Goal: Task Accomplishment & Management: Manage account settings

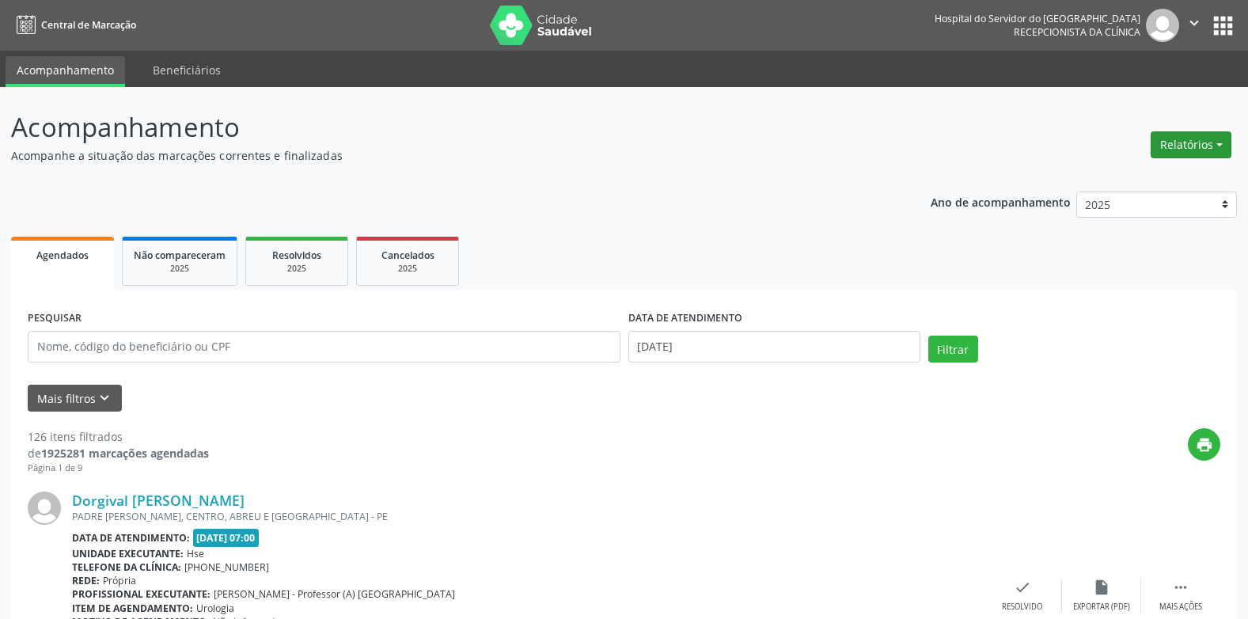
click at [1171, 149] on button "Relatórios" at bounding box center [1191, 144] width 81 height 27
click at [1139, 172] on link "Agendamentos" at bounding box center [1145, 179] width 170 height 22
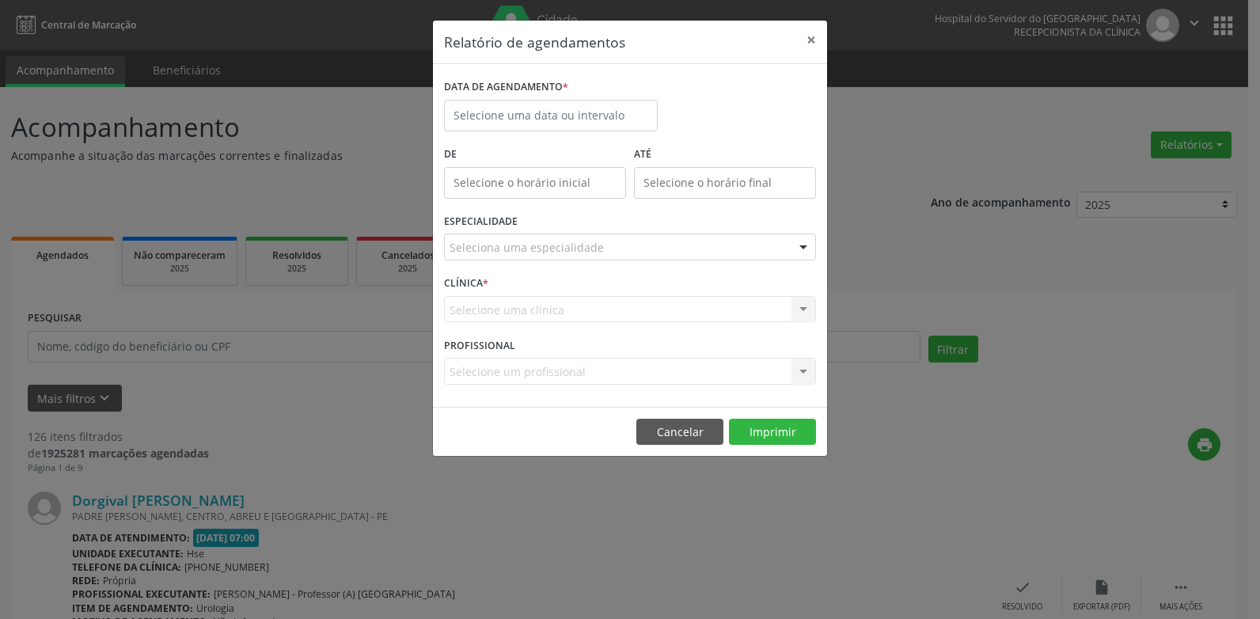
click at [502, 98] on label "DATA DE AGENDAMENTO *" at bounding box center [506, 87] width 124 height 25
click at [505, 108] on input "text" at bounding box center [551, 116] width 214 height 32
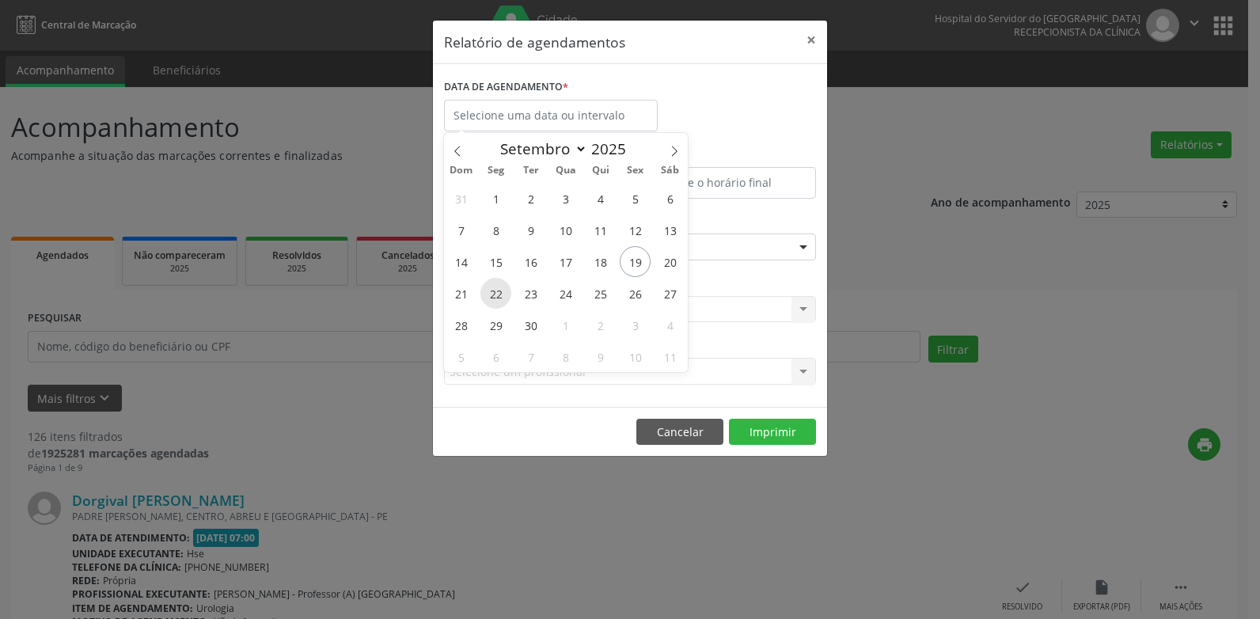
click at [501, 295] on span "22" at bounding box center [495, 293] width 31 height 31
type input "22/09/2025"
click at [501, 295] on span "22" at bounding box center [495, 293] width 31 height 31
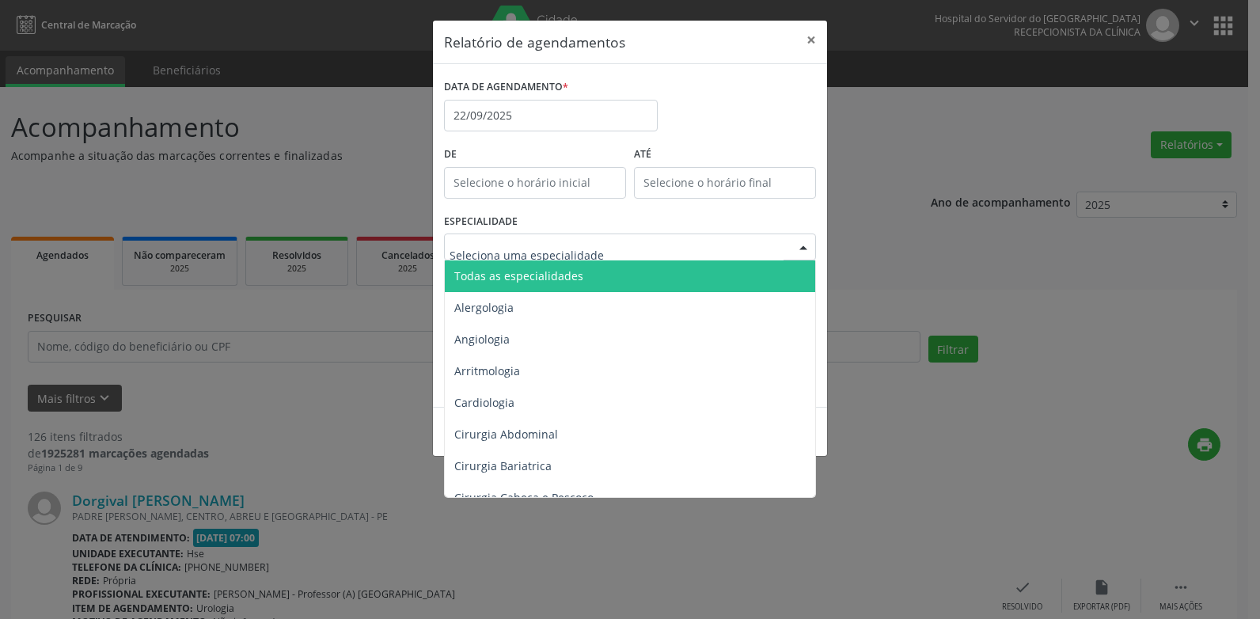
click at [529, 279] on span "Todas as especialidades" at bounding box center [518, 275] width 129 height 15
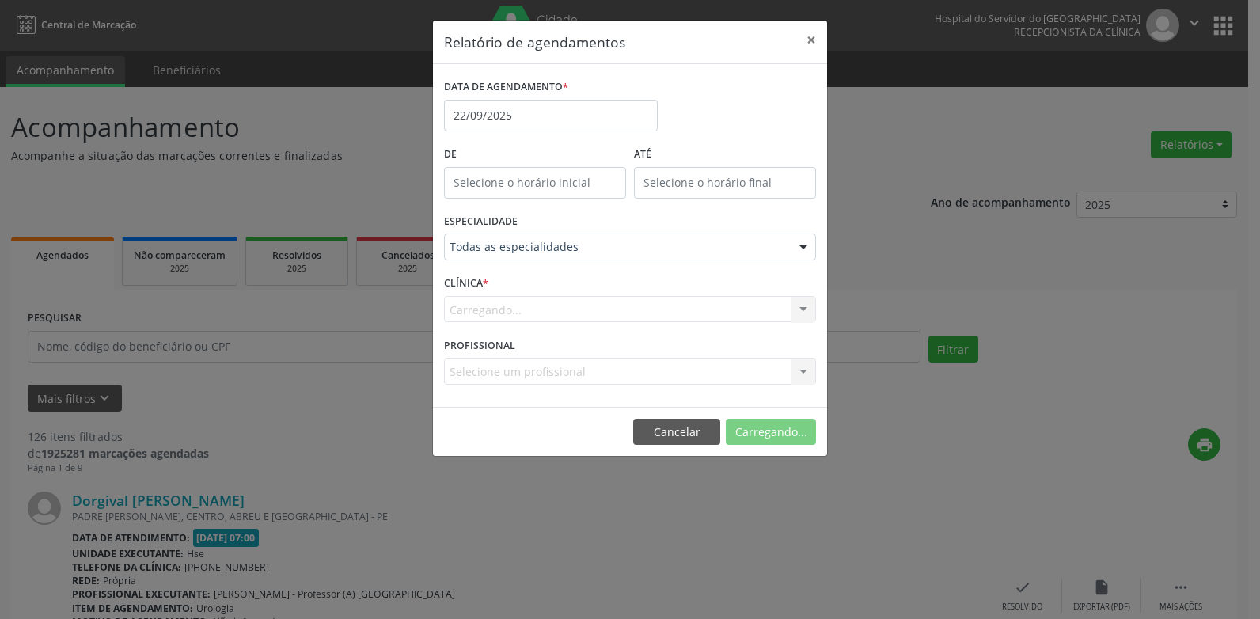
click at [533, 313] on div "Carregando... Nenhum resultado encontrado para: " " Não há nenhuma opção para s…" at bounding box center [630, 309] width 372 height 27
click at [759, 424] on button "Imprimir" at bounding box center [772, 432] width 87 height 27
click at [759, 436] on button "Imprimir" at bounding box center [772, 432] width 87 height 27
click at [806, 37] on button "×" at bounding box center [811, 40] width 32 height 39
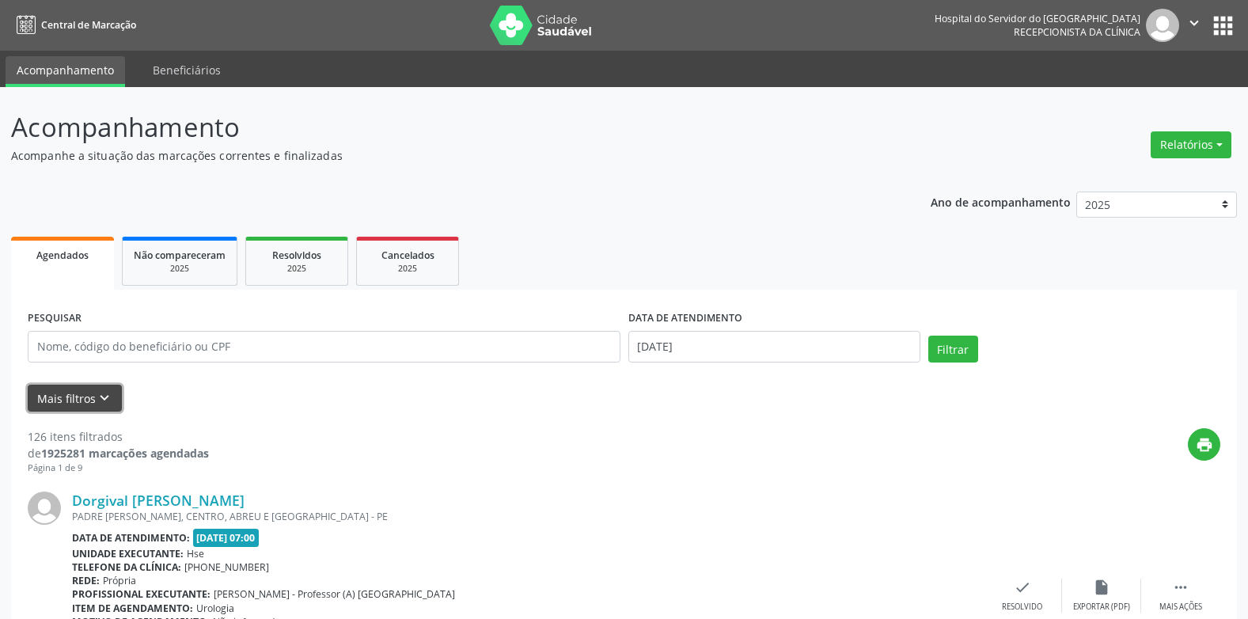
click at [67, 385] on button "Mais filtros keyboard_arrow_down" at bounding box center [75, 399] width 94 height 28
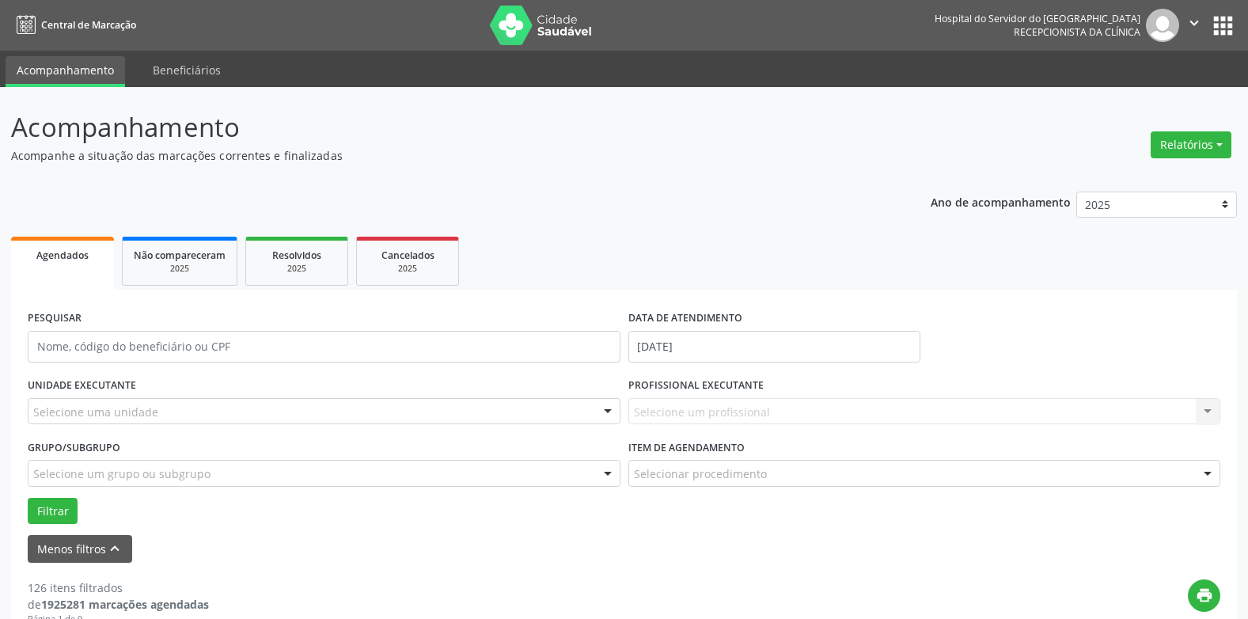
click at [81, 421] on div "Selecione uma unidade" at bounding box center [324, 411] width 593 height 27
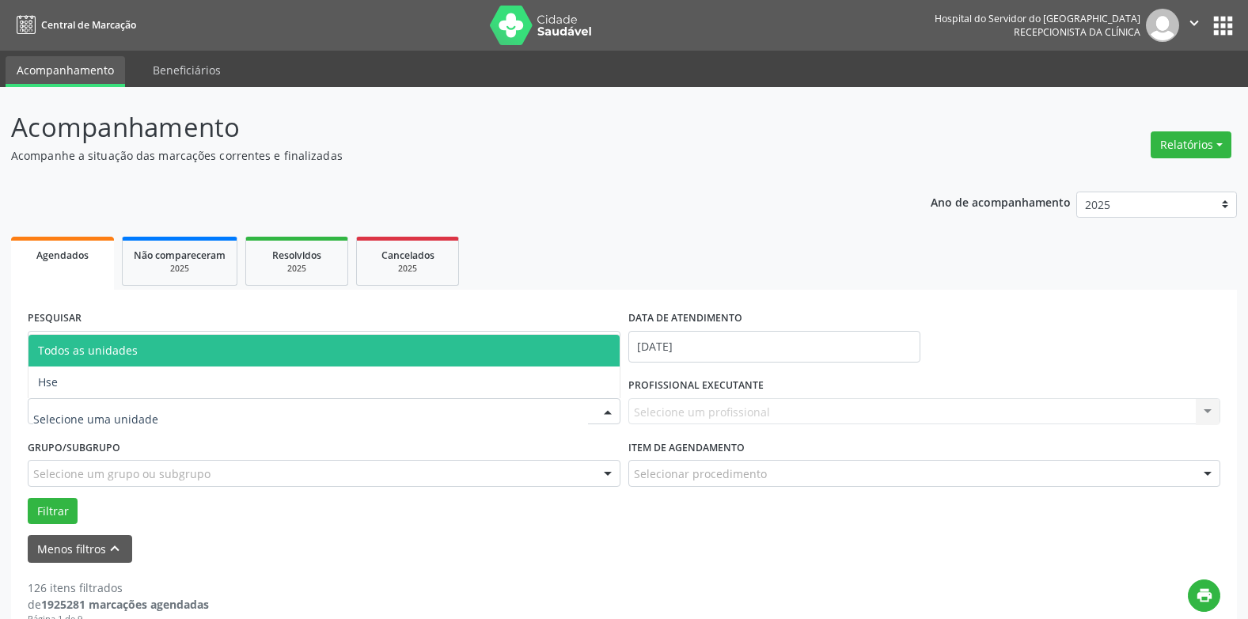
click at [100, 395] on span "Hse" at bounding box center [323, 382] width 591 height 32
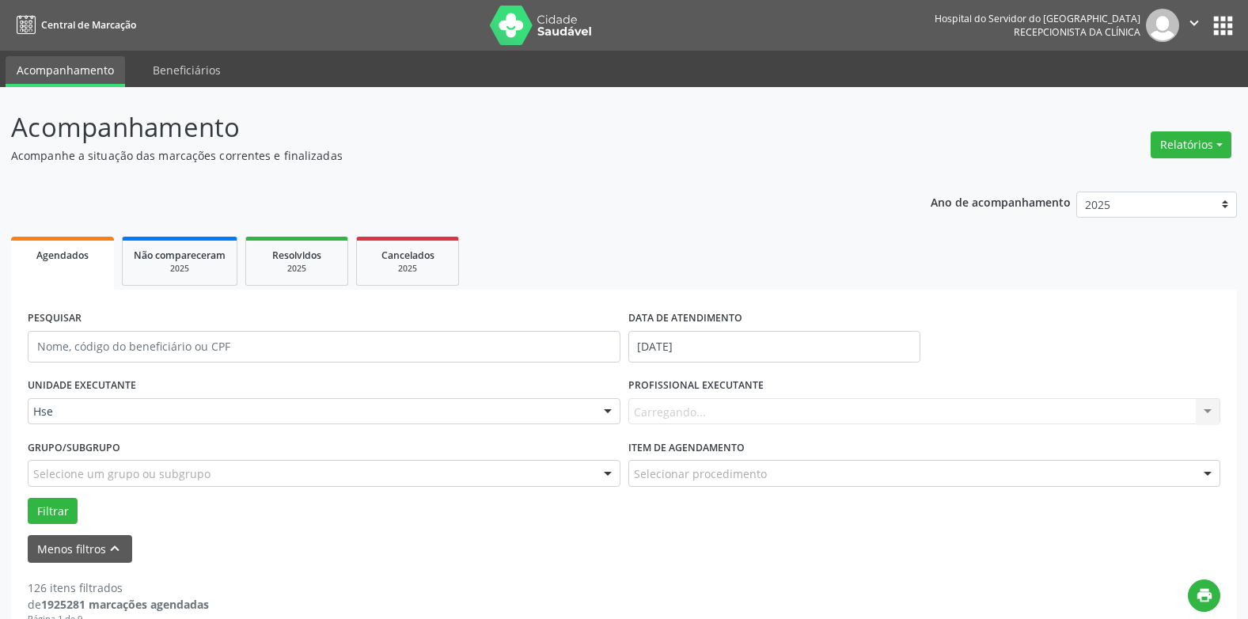
click at [692, 407] on div "Carregando... Nenhum resultado encontrado para: " " Não há nenhuma opção para s…" at bounding box center [924, 411] width 593 height 27
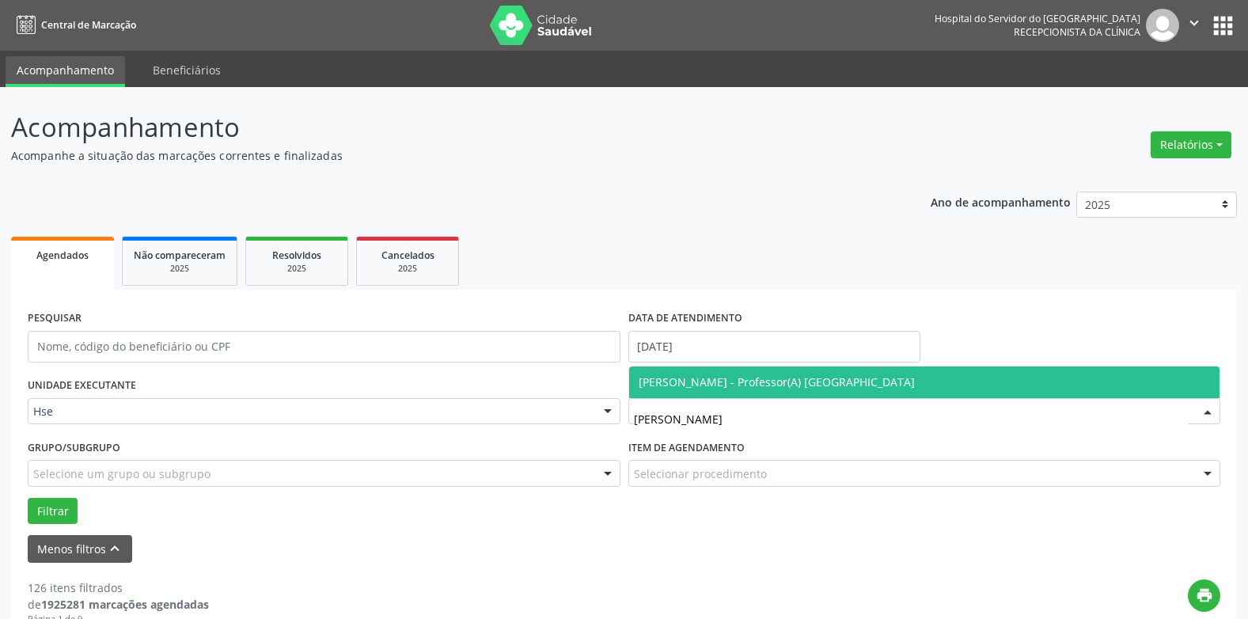
click at [717, 386] on span "[PERSON_NAME] - Professor(A) [GEOGRAPHIC_DATA]" at bounding box center [777, 381] width 276 height 15
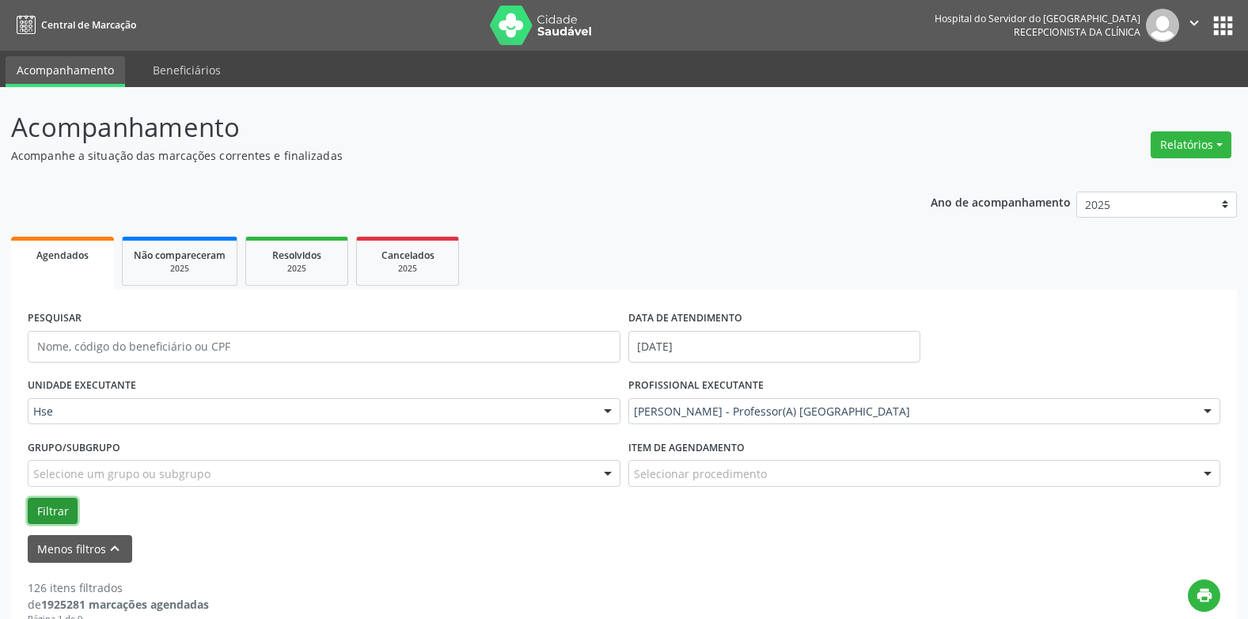
click at [68, 508] on button "Filtrar" at bounding box center [53, 511] width 50 height 27
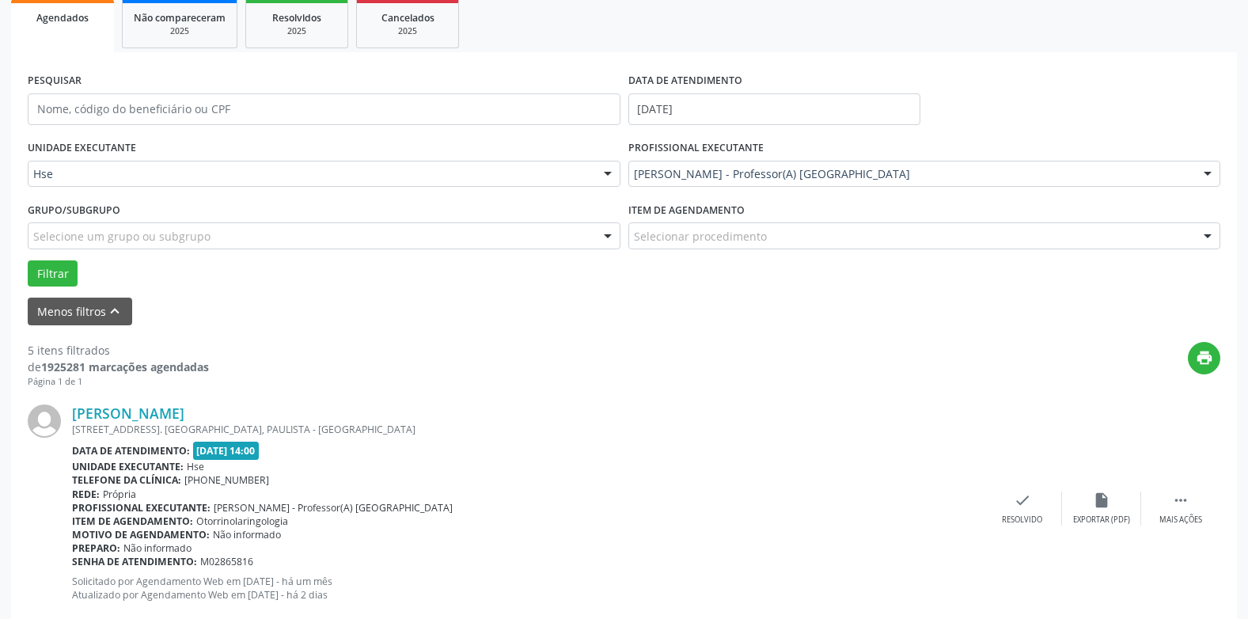
scroll to position [317, 0]
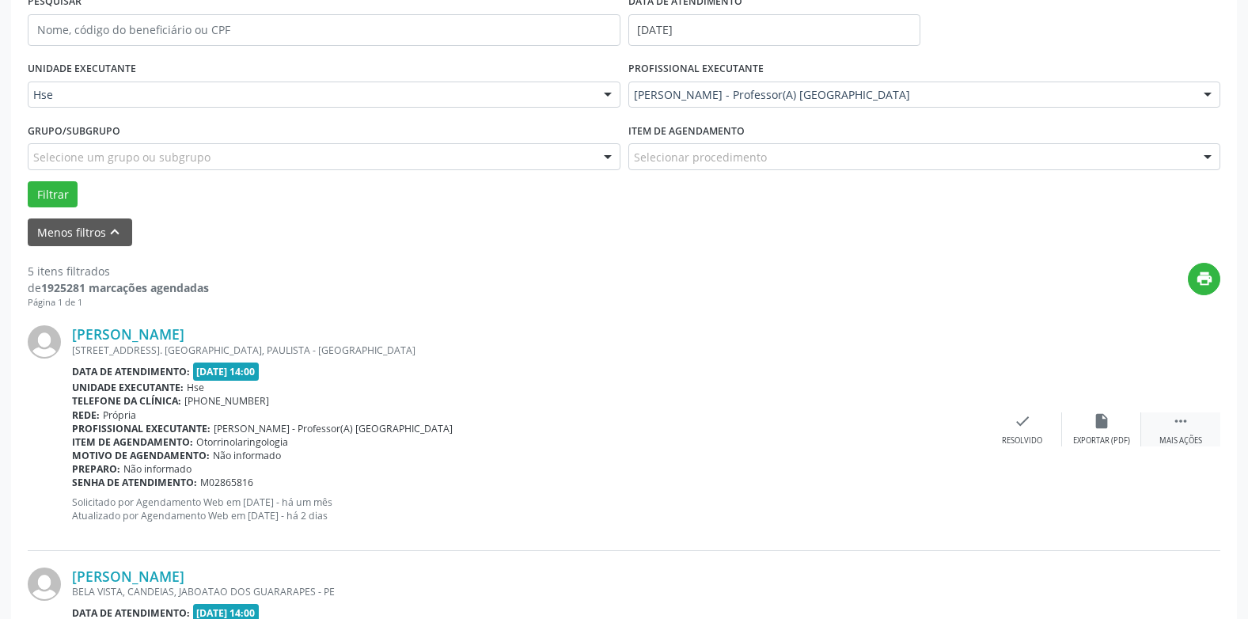
click at [1177, 429] on icon "" at bounding box center [1180, 420] width 17 height 17
click at [1106, 431] on div "alarm_off Não compareceu" at bounding box center [1101, 429] width 79 height 34
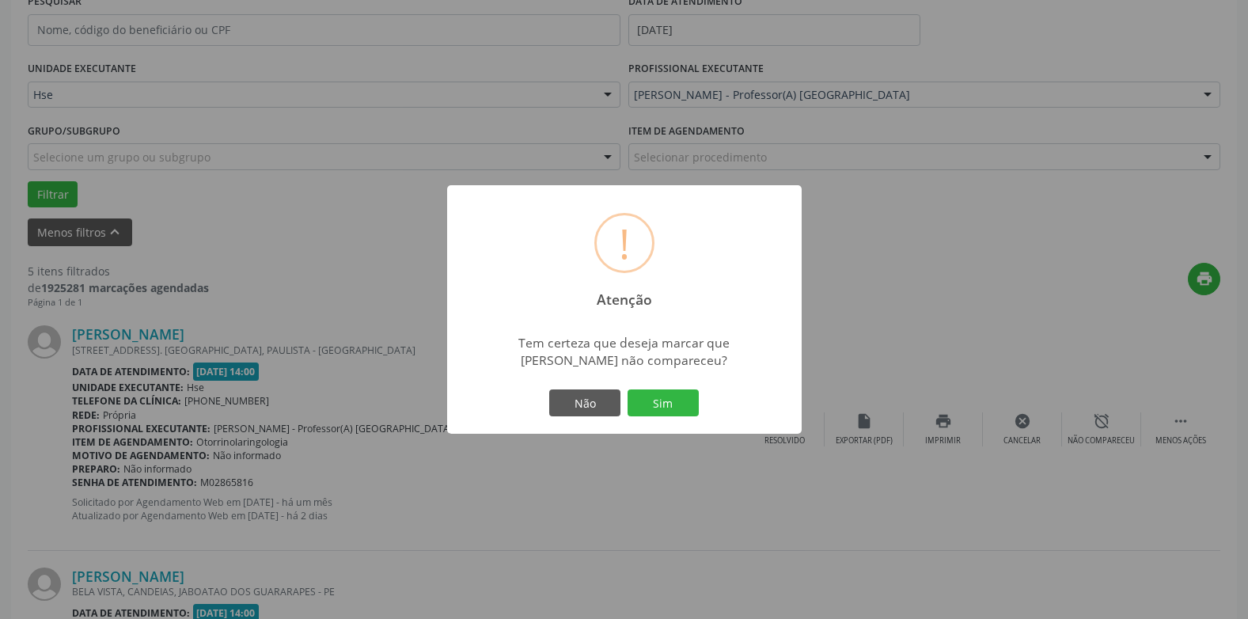
drag, startPoint x: 702, startPoint y: 404, endPoint x: 665, endPoint y: 399, distance: 36.7
click at [701, 404] on div "Não Sim" at bounding box center [624, 402] width 157 height 33
click at [665, 399] on button "Sim" at bounding box center [662, 402] width 71 height 27
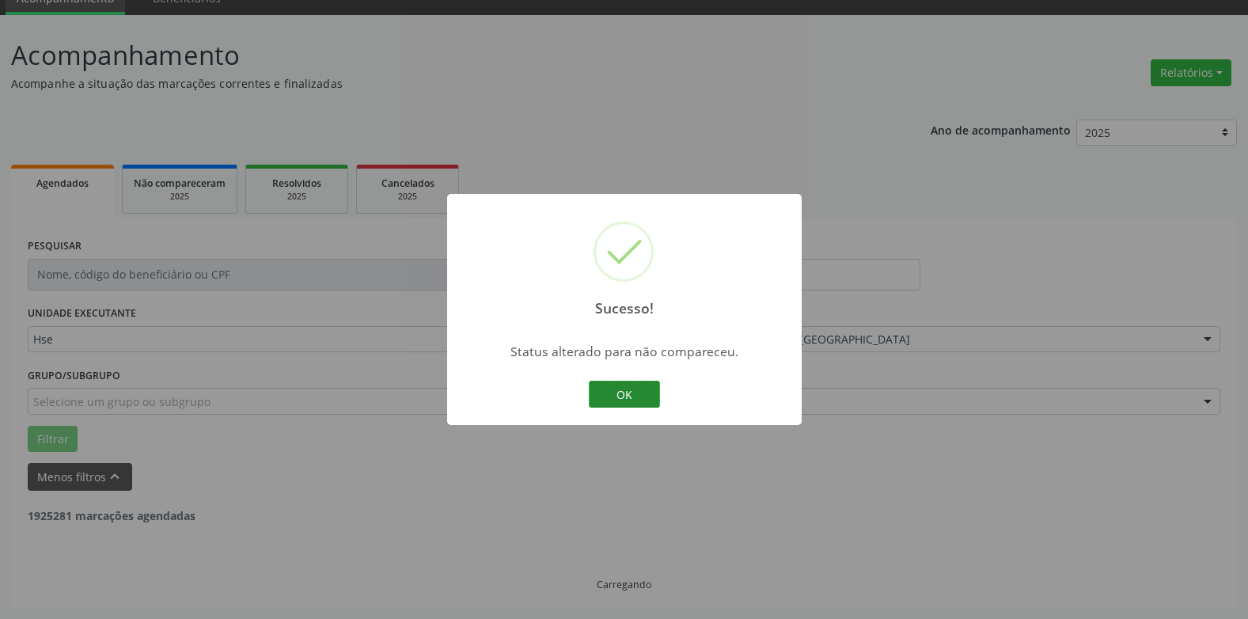
click at [622, 401] on button "OK" at bounding box center [624, 394] width 71 height 27
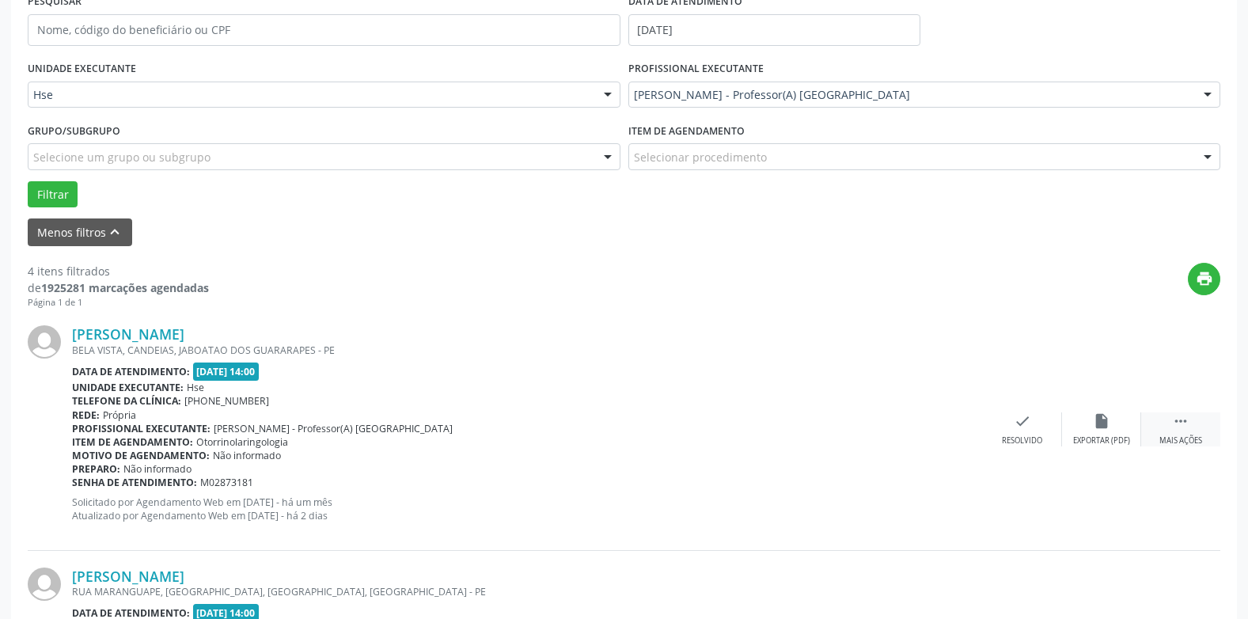
click at [1191, 437] on div "Mais ações" at bounding box center [1180, 440] width 43 height 11
click at [1107, 427] on icon "alarm_off" at bounding box center [1101, 420] width 17 height 17
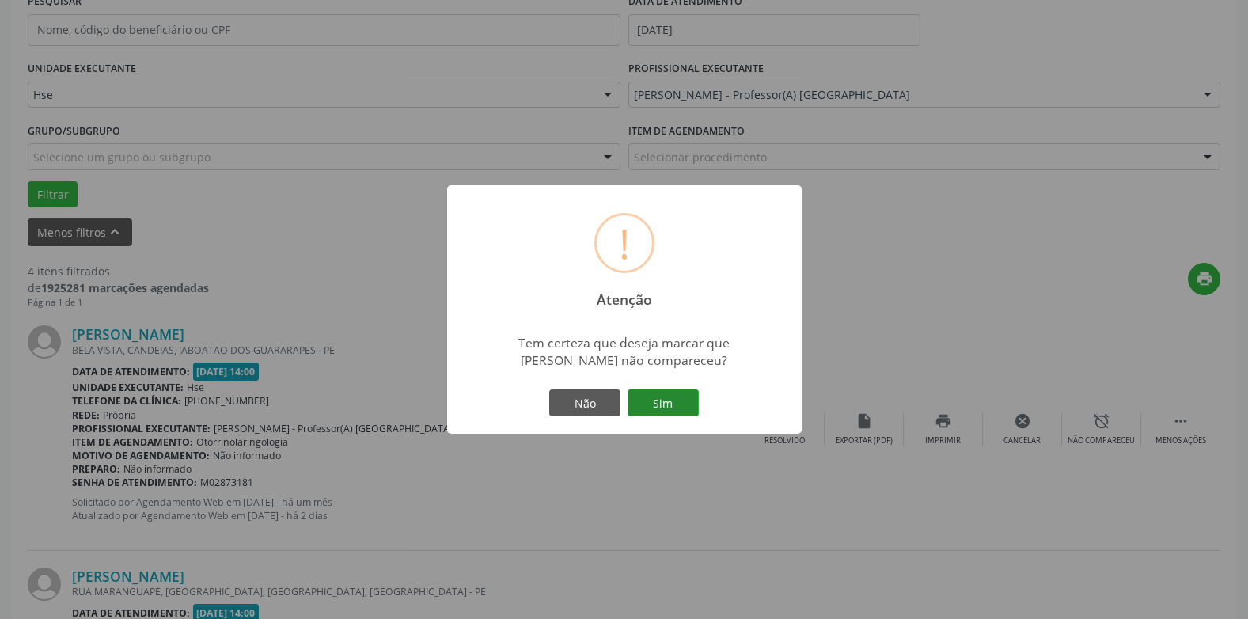
click at [671, 390] on button "Sim" at bounding box center [662, 402] width 71 height 27
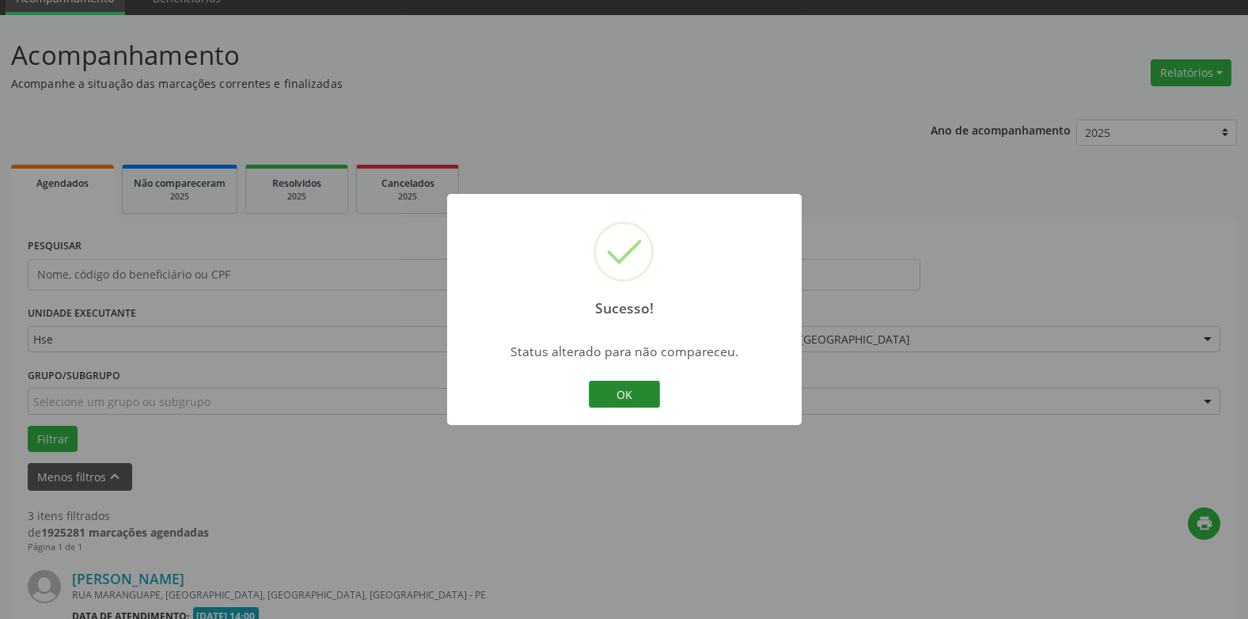
click at [612, 404] on button "OK" at bounding box center [624, 394] width 71 height 27
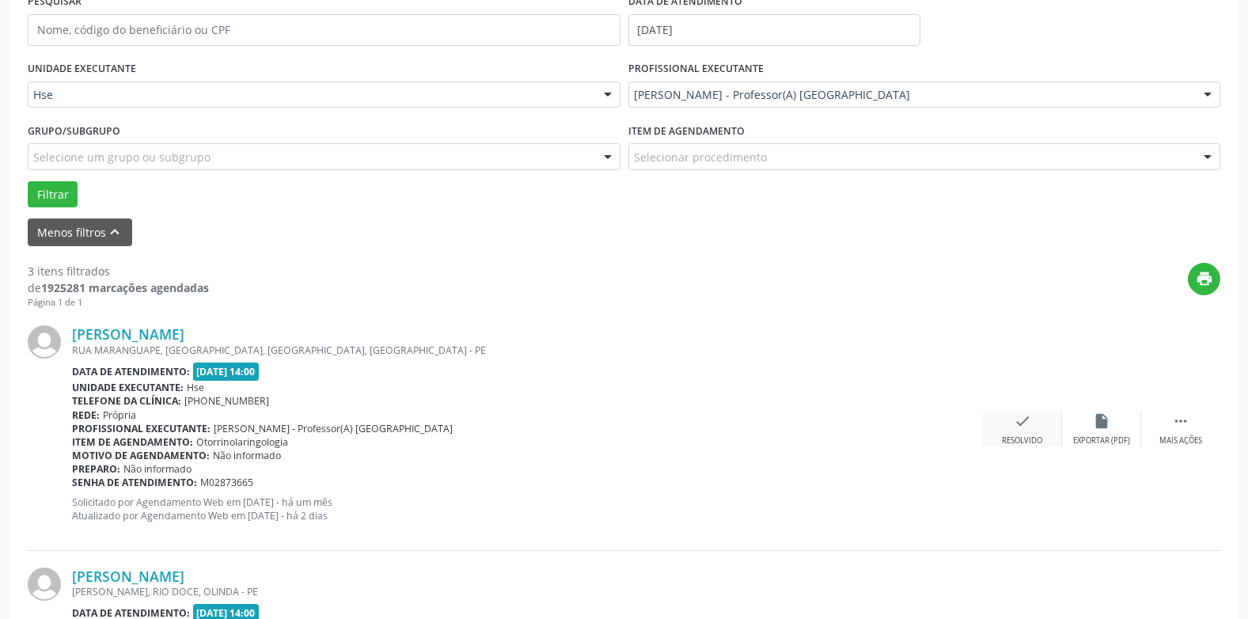
click at [1025, 430] on div "check Resolvido" at bounding box center [1022, 429] width 79 height 34
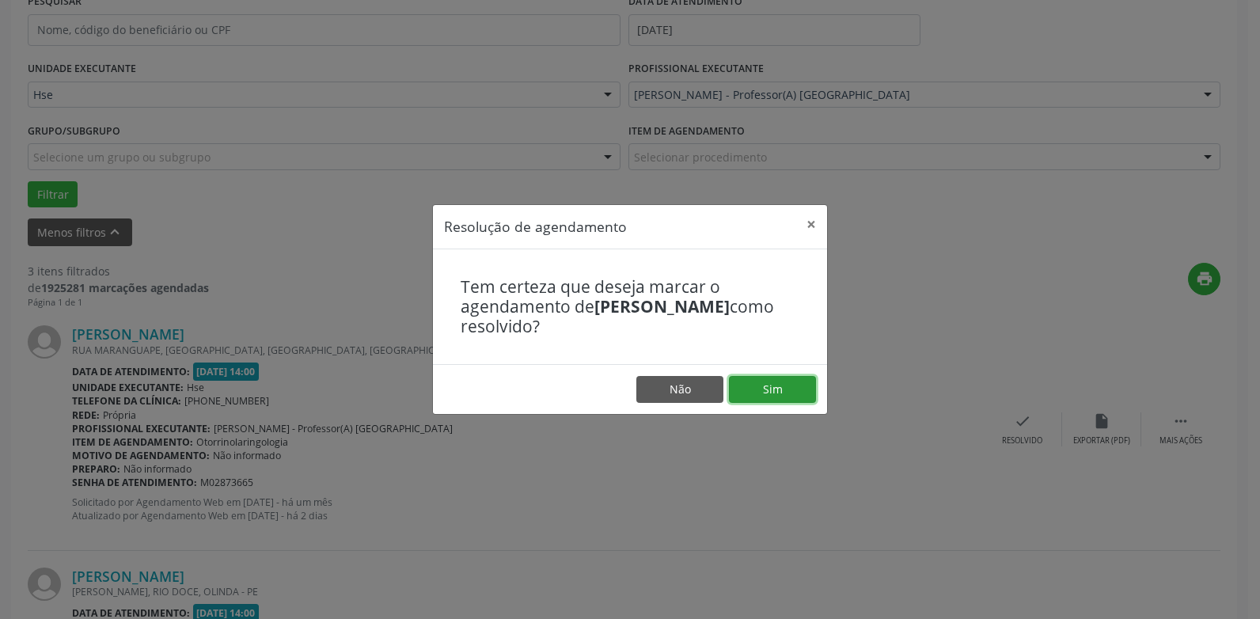
click at [760, 395] on button "Sim" at bounding box center [772, 389] width 87 height 27
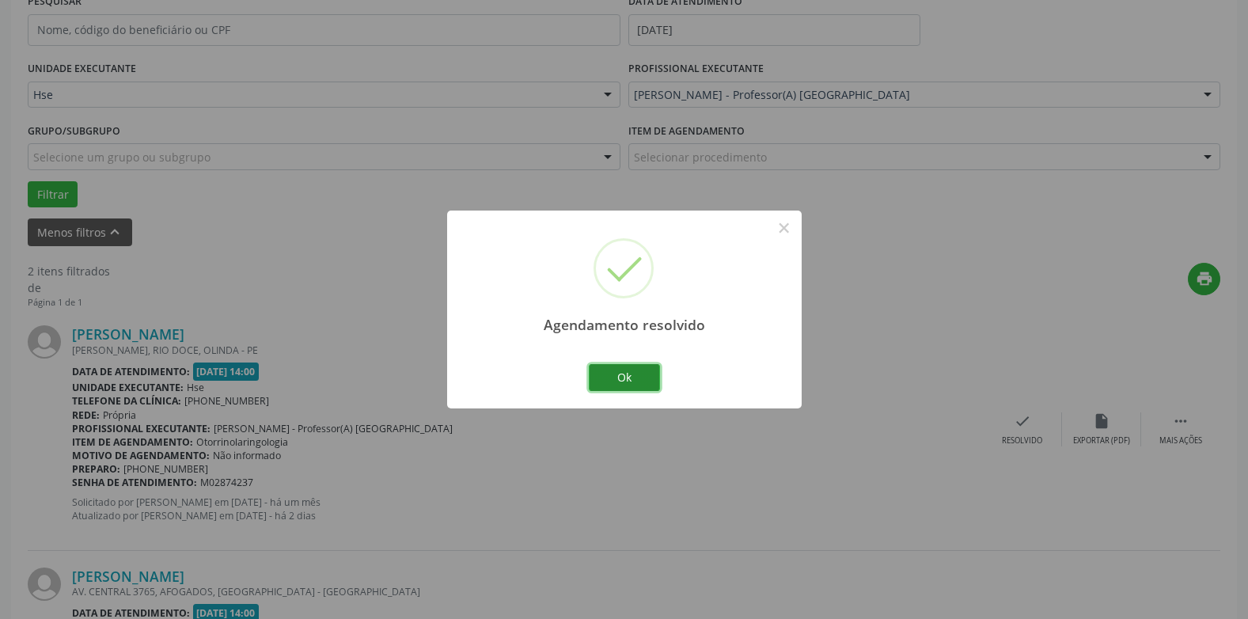
click at [627, 381] on button "Ok" at bounding box center [624, 377] width 71 height 27
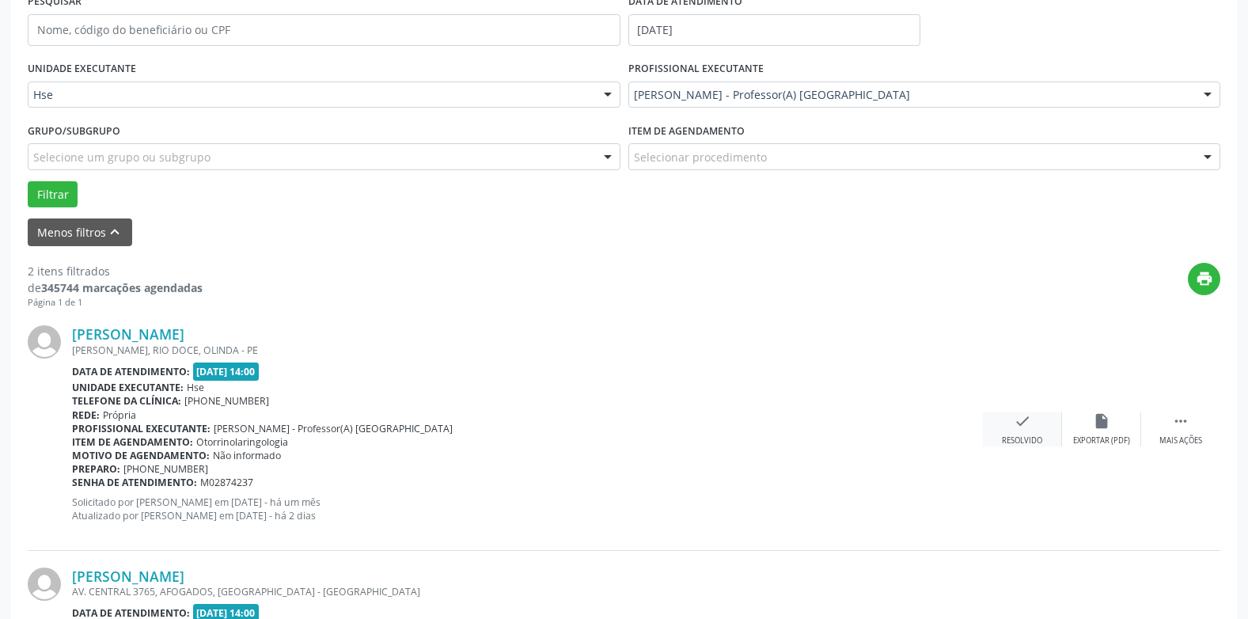
click at [1033, 435] on div "Resolvido" at bounding box center [1022, 440] width 40 height 11
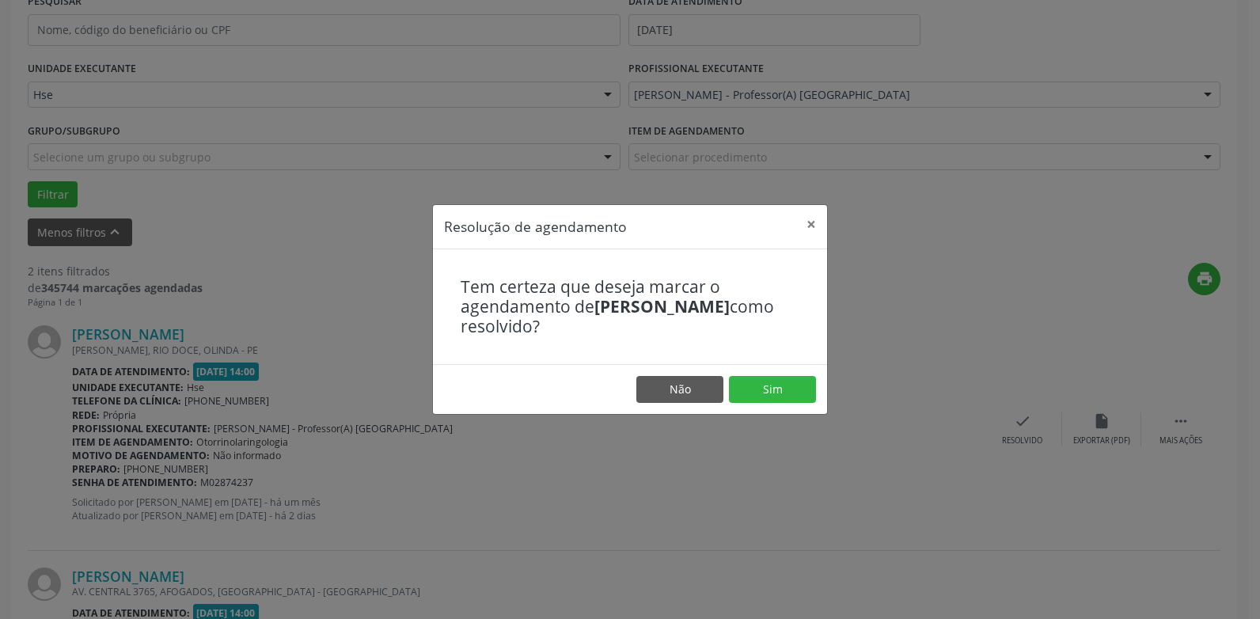
click at [726, 385] on footer "Não Sim" at bounding box center [630, 389] width 394 height 50
click at [740, 387] on button "Sim" at bounding box center [772, 389] width 87 height 27
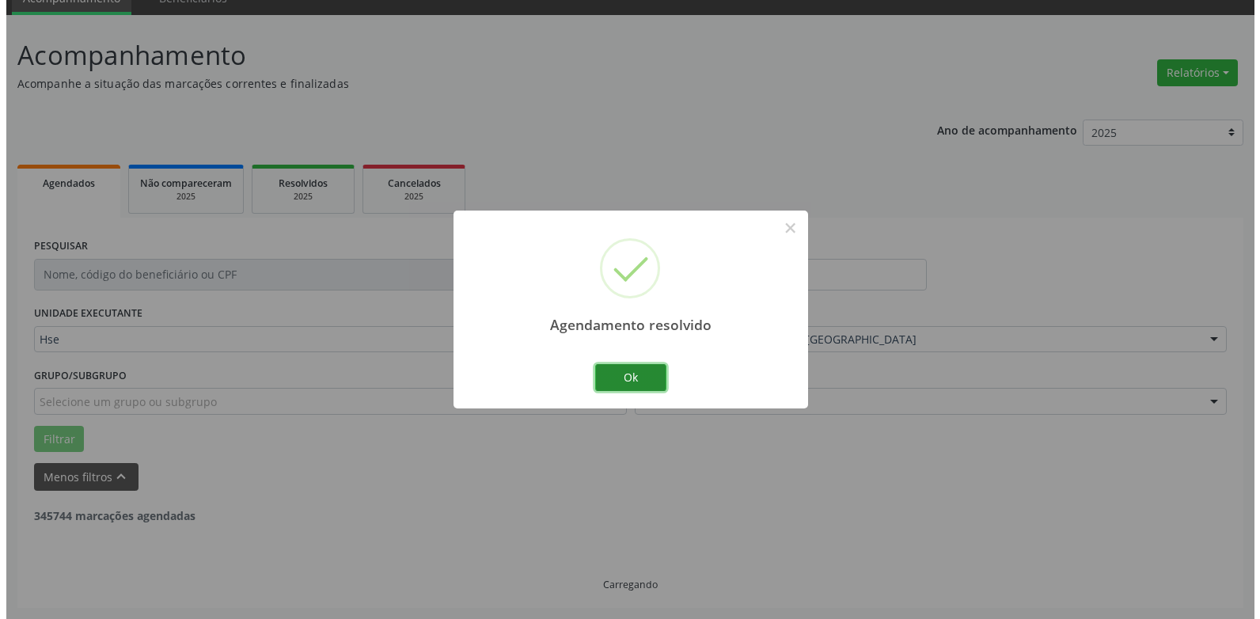
scroll to position [275, 0]
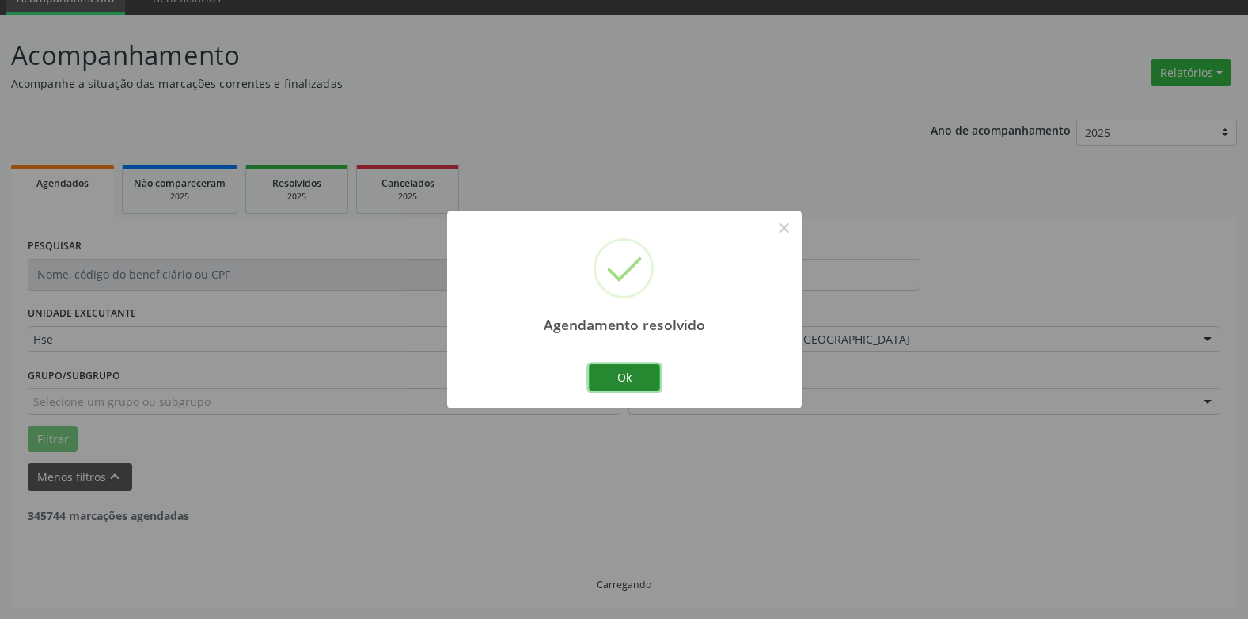
click at [639, 378] on button "Ok" at bounding box center [624, 377] width 71 height 27
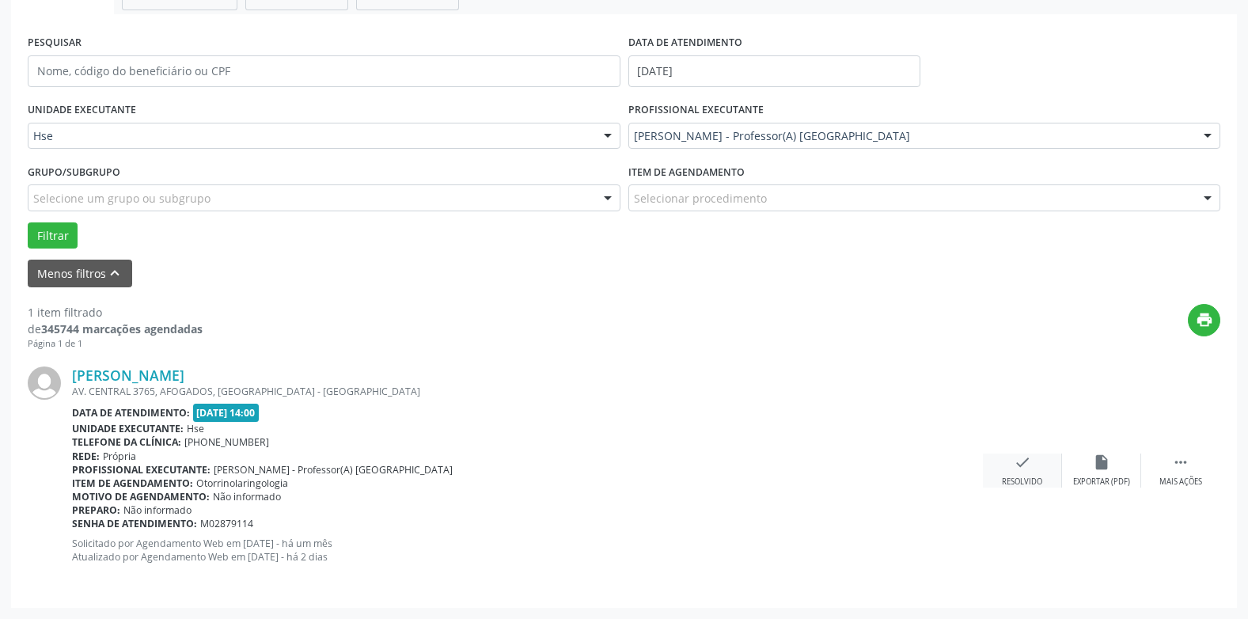
click at [1031, 467] on div "check Resolvido" at bounding box center [1022, 470] width 79 height 34
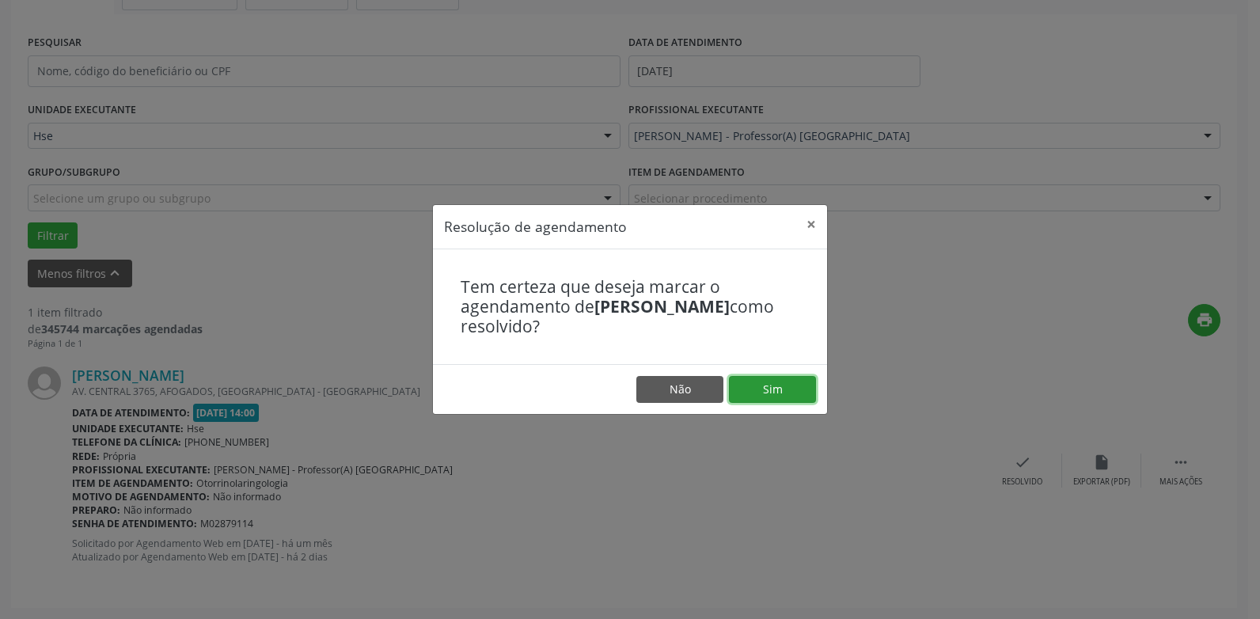
click at [785, 382] on button "Sim" at bounding box center [772, 389] width 87 height 27
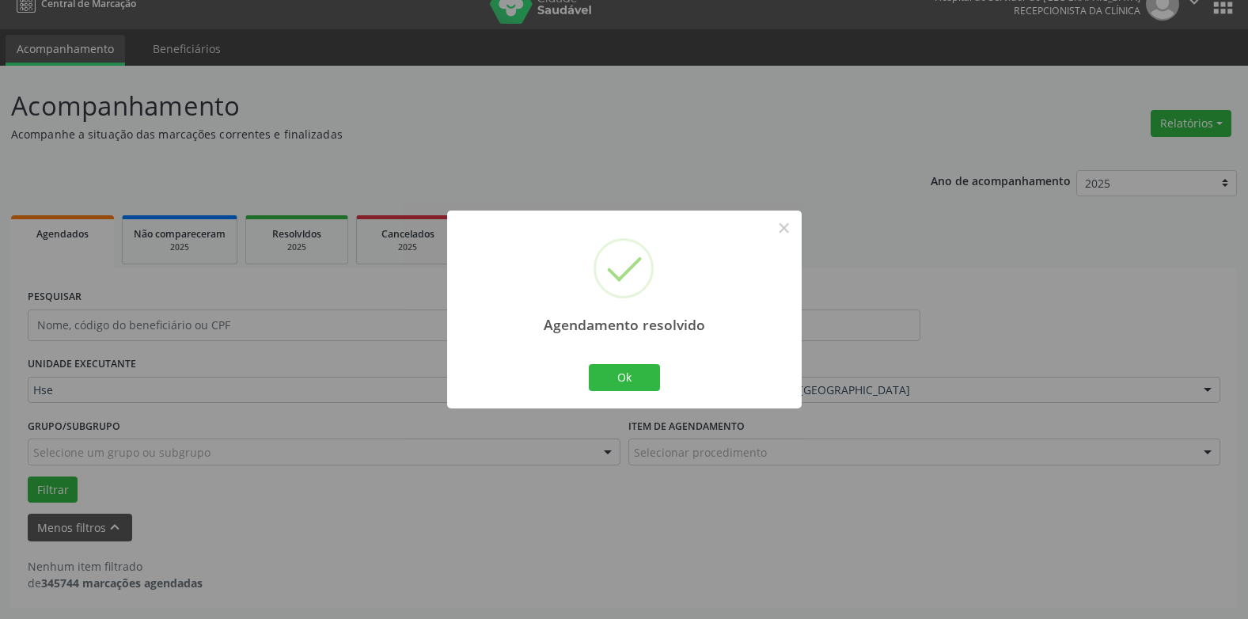
scroll to position [21, 0]
click at [650, 382] on button "Ok" at bounding box center [624, 377] width 71 height 27
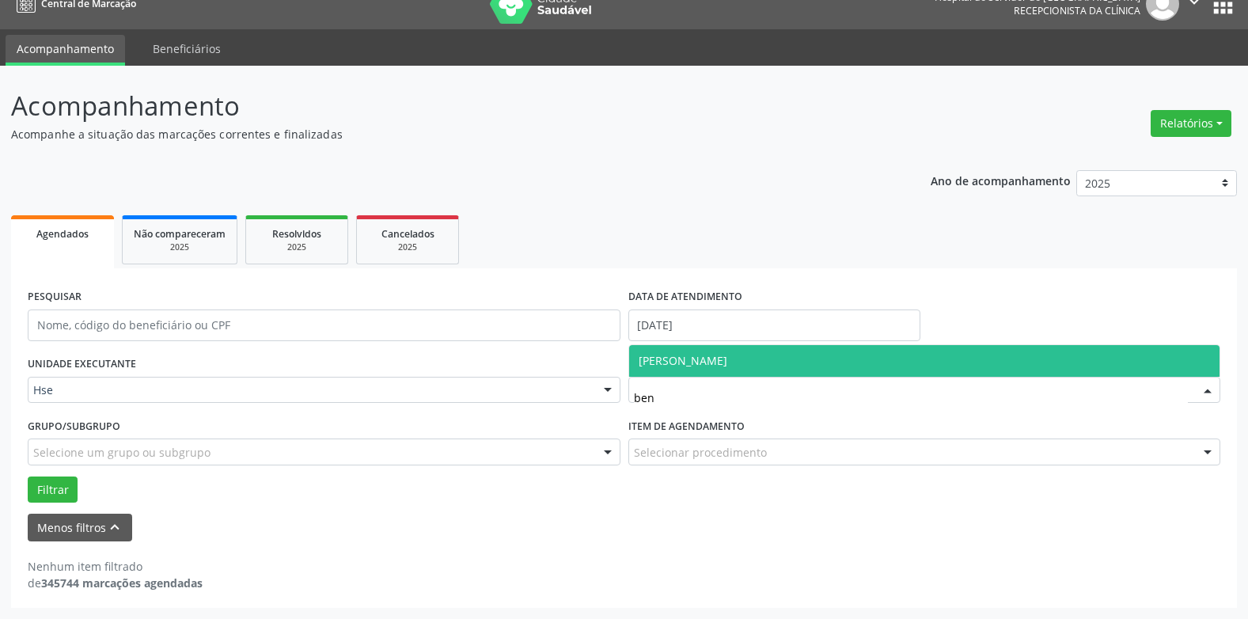
type input "benh"
click at [908, 366] on span "[PERSON_NAME]" at bounding box center [924, 361] width 591 height 32
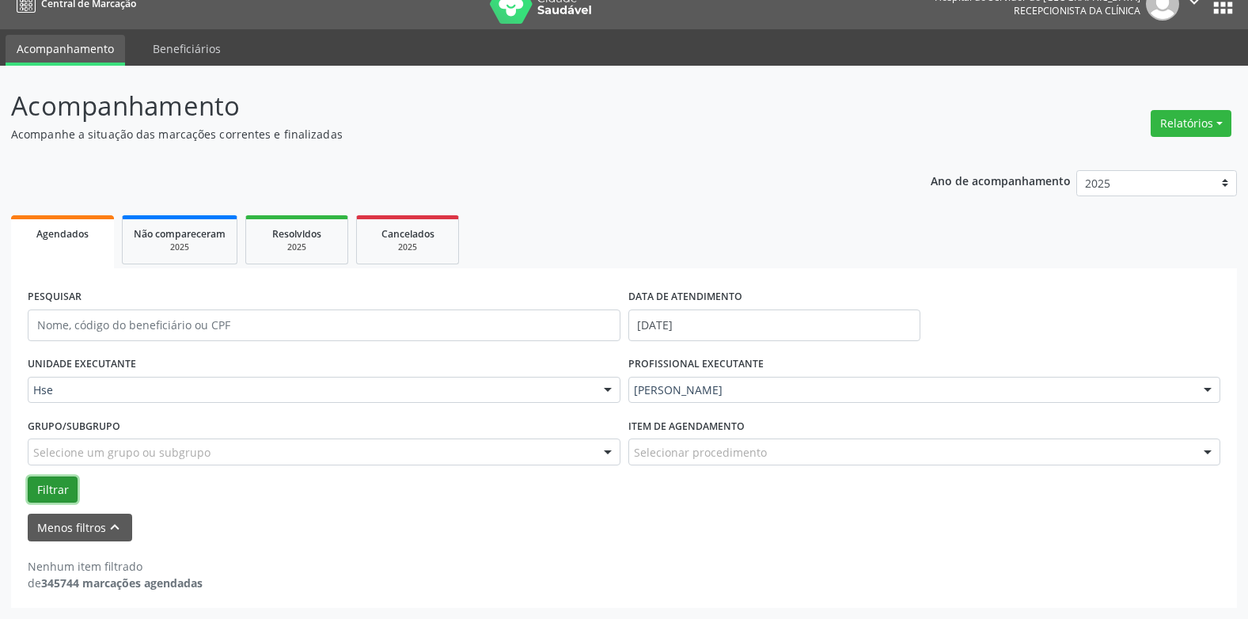
click at [54, 486] on button "Filtrar" at bounding box center [53, 489] width 50 height 27
click at [68, 489] on button "Filtrar" at bounding box center [53, 489] width 50 height 27
